Goal: Browse casually

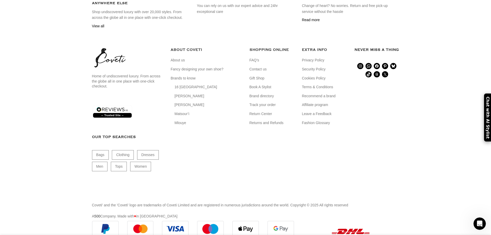
scroll to position [953, 0]
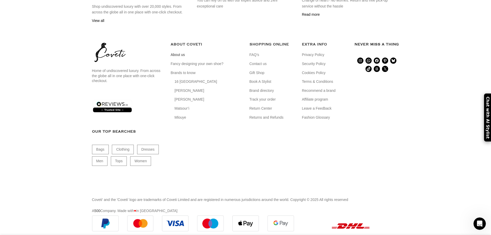
click at [176, 57] on link "About us" at bounding box center [178, 54] width 15 height 5
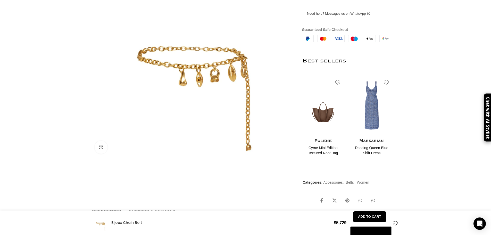
scroll to position [0, 217]
